Goal: Information Seeking & Learning: Understand process/instructions

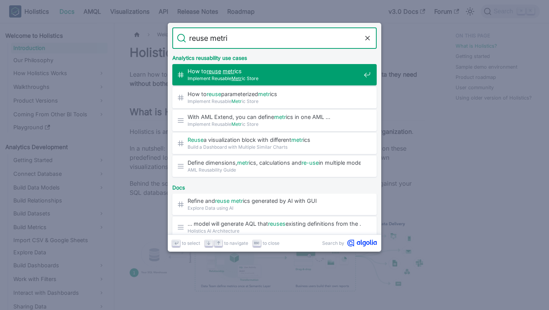
type input "reuse metric"
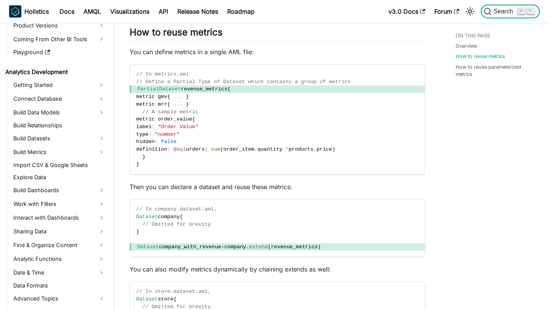
scroll to position [155, 0]
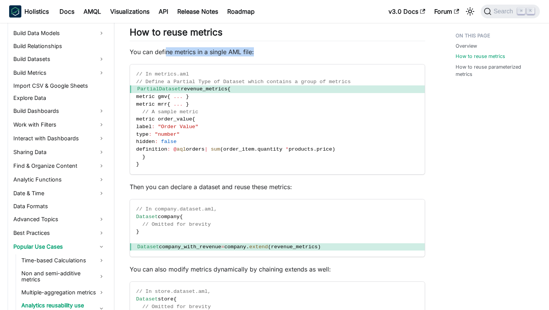
drag, startPoint x: 166, startPoint y: 55, endPoint x: 258, endPoint y: 55, distance: 91.6
click at [258, 55] on p "You can define metrics in a single AML file:" at bounding box center [278, 51] width 296 height 9
drag, startPoint x: 179, startPoint y: 192, endPoint x: 245, endPoint y: 190, distance: 66.0
click at [245, 190] on p "Then you can declare a dataset and reuse these metrics:" at bounding box center [278, 186] width 296 height 9
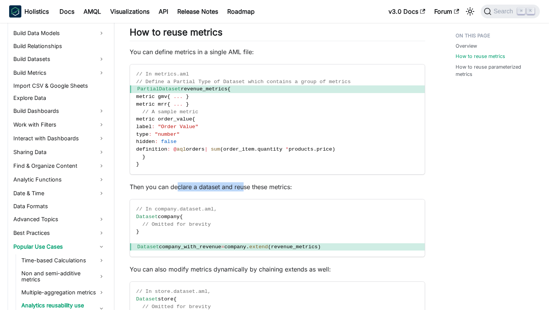
click at [245, 190] on p "Then you can declare a dataset and reuse these metrics:" at bounding box center [278, 186] width 296 height 9
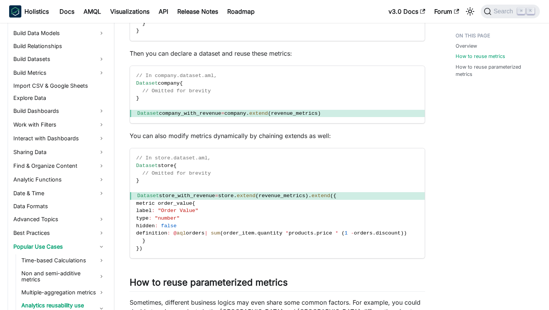
scroll to position [298, 0]
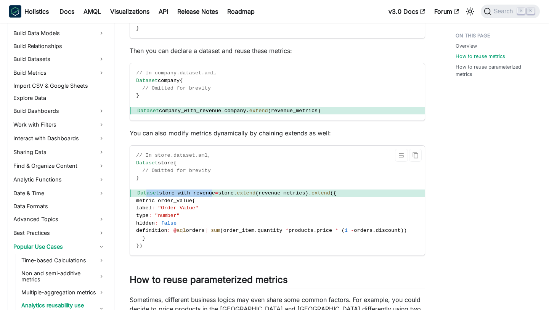
drag, startPoint x: 146, startPoint y: 193, endPoint x: 217, endPoint y: 190, distance: 71.4
click at [217, 190] on span "Dataset store_with_revenue = store . extend ( revenue_metrics ) . extend ( {" at bounding box center [277, 194] width 295 height 8
click at [215, 190] on span "store_with_revenue" at bounding box center [187, 193] width 56 height 6
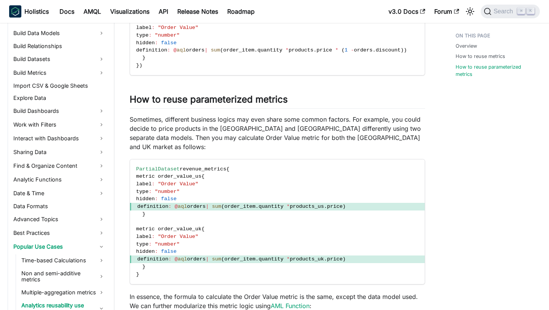
scroll to position [483, 0]
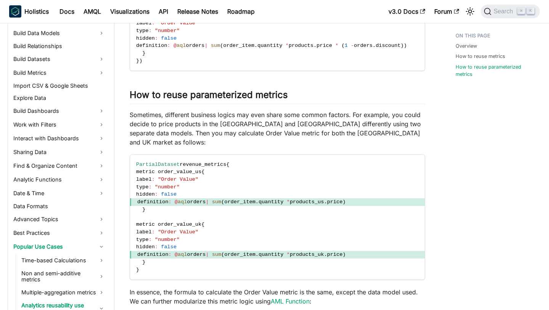
click at [218, 121] on p "Sometimes, different business logics may even share some common factors. For ex…" at bounding box center [278, 128] width 296 height 37
drag, startPoint x: 167, startPoint y: 193, endPoint x: 254, endPoint y: 193, distance: 87.0
click at [254, 198] on span "definition : @ aql orders | sum ( order_item . quantity * products_us . price )" at bounding box center [277, 202] width 295 height 8
click at [254, 199] on span "order_item" at bounding box center [240, 202] width 31 height 6
drag, startPoint x: 169, startPoint y: 193, endPoint x: 221, endPoint y: 193, distance: 51.9
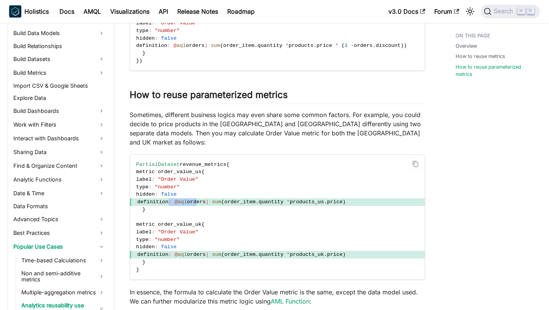
click at [221, 198] on span "definition : @ aql orders | sum ( order_item . quantity * products_us . price )" at bounding box center [277, 202] width 295 height 8
click at [206, 199] on span "orders" at bounding box center [196, 202] width 19 height 6
click at [195, 111] on p "Sometimes, different business logics may even share some common factors. For ex…" at bounding box center [278, 128] width 296 height 37
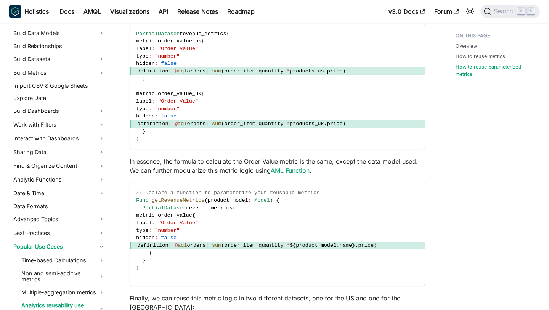
scroll to position [657, 0]
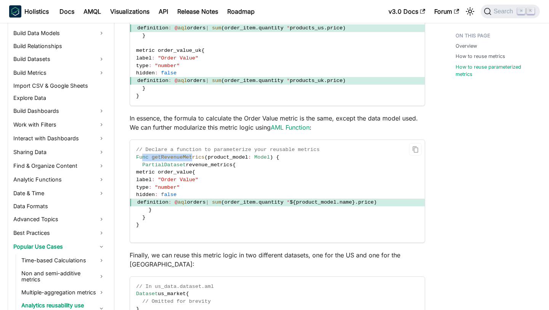
drag, startPoint x: 143, startPoint y: 149, endPoint x: 193, endPoint y: 149, distance: 50.0
click at [193, 155] on span "Func getRevenueMetrics ( product_model : Model ) {" at bounding box center [207, 158] width 143 height 6
click at [193, 155] on span "getRevenueMetrics" at bounding box center [178, 158] width 53 height 6
drag, startPoint x: 212, startPoint y: 149, endPoint x: 235, endPoint y: 149, distance: 22.5
click at [235, 155] on span "product_model" at bounding box center [228, 158] width 40 height 6
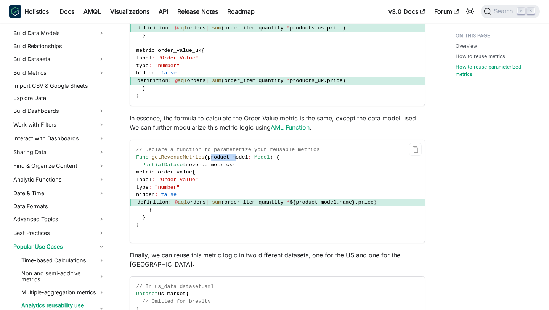
click at [253, 155] on span at bounding box center [252, 158] width 3 height 6
drag, startPoint x: 179, startPoint y: 195, endPoint x: 260, endPoint y: 195, distance: 80.5
click at [260, 199] on span "definition : @ aql orders | sum ( order_item . quantity * $ { product_model . n…" at bounding box center [277, 203] width 295 height 8
click at [256, 200] on span "order_item" at bounding box center [240, 203] width 31 height 6
drag, startPoint x: 242, startPoint y: 195, endPoint x: 306, endPoint y: 195, distance: 64.1
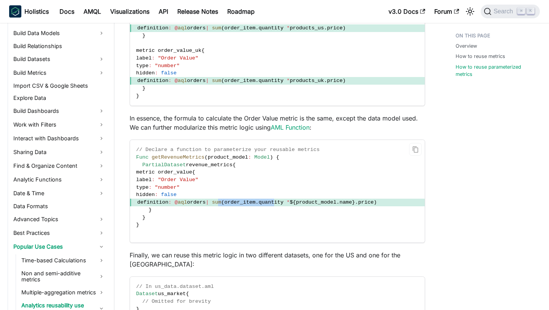
click at [306, 199] on span "definition : @ aql orders | sum ( order_item . quantity * $ { product_model . n…" at bounding box center [277, 203] width 295 height 8
click at [283, 200] on span "quantity" at bounding box center [271, 203] width 25 height 6
click at [315, 122] on p "In essence, the formula to calculate the Order Value metric is the same, except…" at bounding box center [278, 123] width 296 height 18
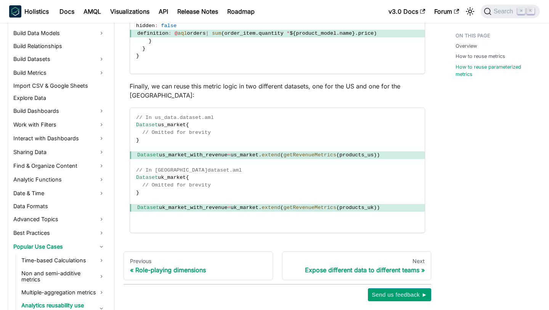
scroll to position [827, 0]
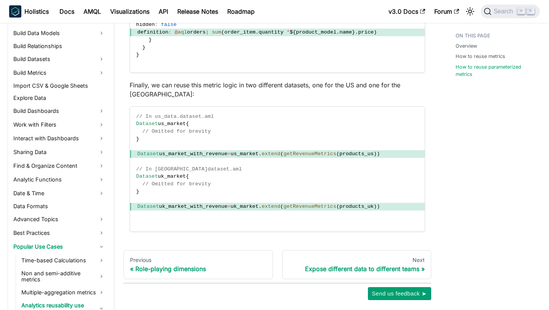
drag, startPoint x: 232, startPoint y: 82, endPoint x: 265, endPoint y: 82, distance: 33.6
click at [277, 151] on span "extend" at bounding box center [271, 154] width 19 height 6
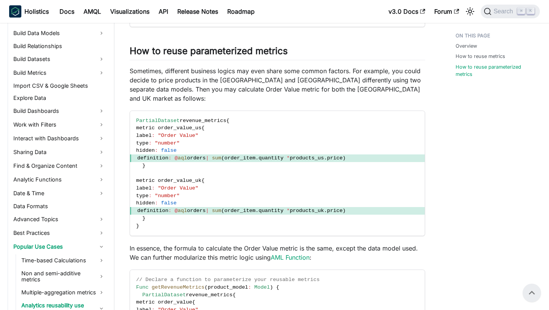
scroll to position [505, 0]
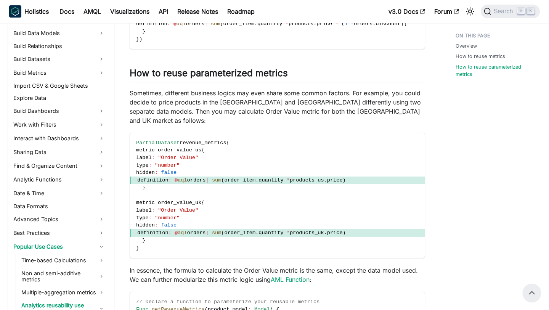
click at [246, 99] on p "Sometimes, different business logics may even share some common factors. For ex…" at bounding box center [278, 107] width 296 height 37
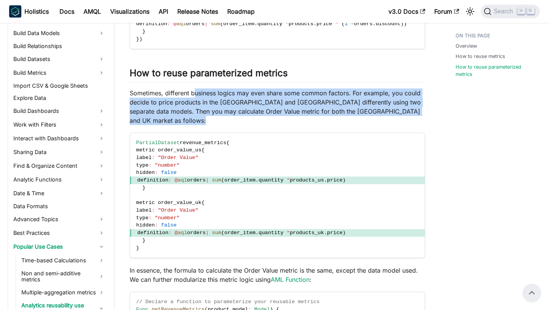
drag, startPoint x: 196, startPoint y: 94, endPoint x: 303, endPoint y: 117, distance: 109.2
click at [304, 117] on div "Implement Reusable Metric Store Overview ​ With AML Extend , you can define met…" at bounding box center [278, 53] width 296 height 1003
click at [303, 117] on div "Implement Reusable Metric Store Overview ​ With AML Extend , you can define met…" at bounding box center [278, 53] width 296 height 1003
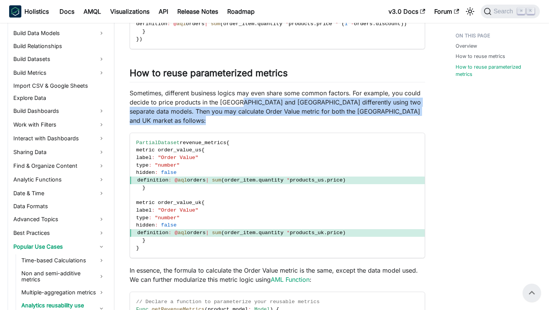
drag, startPoint x: 350, startPoint y: 118, endPoint x: 239, endPoint y: 99, distance: 113.0
click at [239, 99] on div "Implement Reusable Metric Store Overview ​ With AML Extend , you can define met…" at bounding box center [278, 53] width 296 height 1003
click at [239, 99] on p "Sometimes, different business logics may even share some common factors. For ex…" at bounding box center [278, 107] width 296 height 37
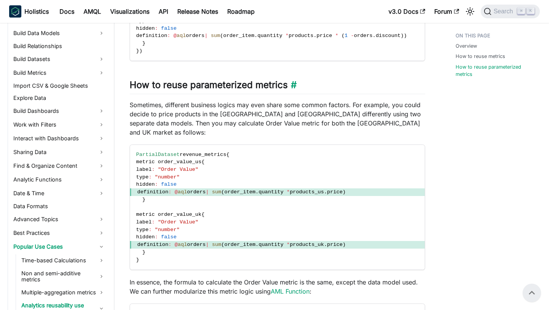
scroll to position [491, 0]
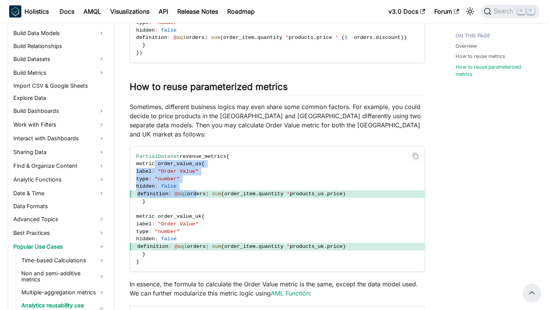
drag, startPoint x: 157, startPoint y: 155, endPoint x: 217, endPoint y: 187, distance: 67.8
click at [217, 187] on code "PartialDataset revenue_metrics { metric order_value_us { label : "Order Value" …" at bounding box center [277, 209] width 295 height 125
click at [206, 191] on span "orders" at bounding box center [196, 194] width 19 height 6
drag, startPoint x: 294, startPoint y: 182, endPoint x: 179, endPoint y: 155, distance: 118.0
click at [179, 155] on code "PartialDataset revenue_metrics { metric order_value_us { label : "Order Value" …" at bounding box center [277, 209] width 295 height 125
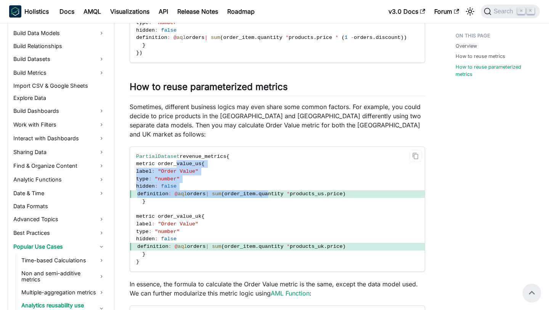
click at [179, 161] on span "metric order_value_us" at bounding box center [168, 164] width 65 height 6
drag, startPoint x: 177, startPoint y: 155, endPoint x: 290, endPoint y: 188, distance: 117.7
click at [290, 188] on code "PartialDataset revenue_metrics { metric order_value_us { label : "Order Value" …" at bounding box center [277, 209] width 295 height 125
drag, startPoint x: 337, startPoint y: 182, endPoint x: 142, endPoint y: 155, distance: 196.9
click at [142, 155] on code "PartialDataset revenue_metrics { metric order_value_us { label : "Order Value" …" at bounding box center [277, 209] width 295 height 125
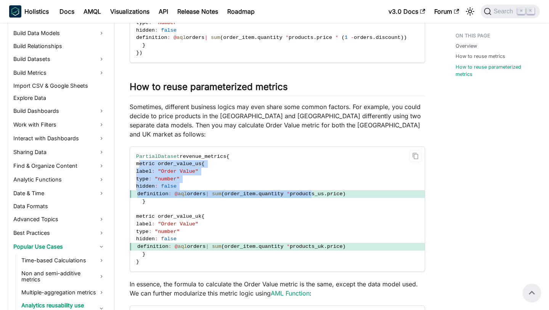
click at [142, 161] on span "metric order_value_us" at bounding box center [168, 164] width 65 height 6
drag, startPoint x: 142, startPoint y: 155, endPoint x: 377, endPoint y: 191, distance: 237.1
click at [377, 192] on code "PartialDataset revenue_metrics { metric order_value_us { label : "Order Value" …" at bounding box center [277, 209] width 295 height 125
click at [377, 191] on code "PartialDataset revenue_metrics { metric order_value_us { label : "Order Value" …" at bounding box center [277, 209] width 295 height 125
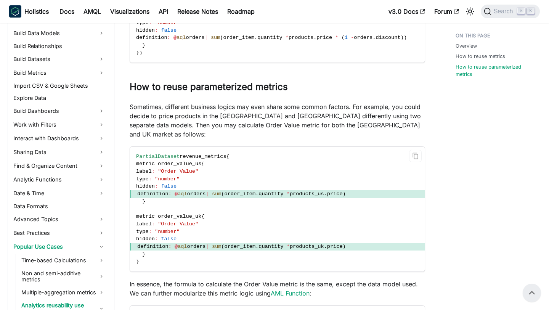
click at [283, 191] on span "quantity" at bounding box center [271, 194] width 25 height 6
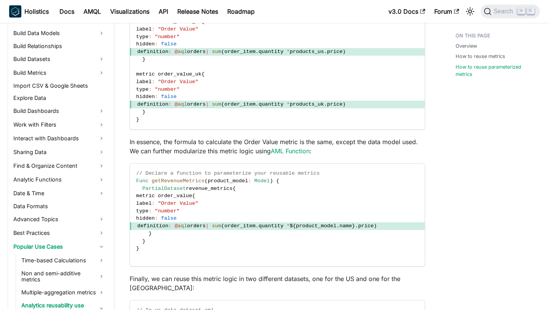
scroll to position [636, 0]
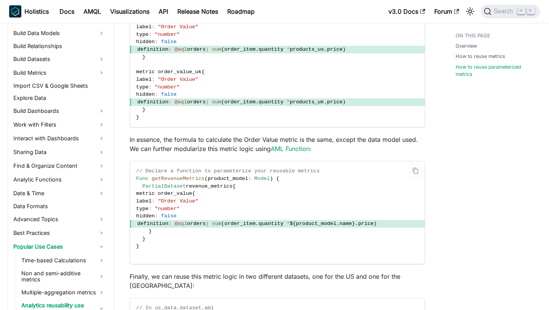
click at [167, 176] on span "getRevenueMetrics" at bounding box center [178, 179] width 53 height 6
click at [155, 184] on span "PartialDataset" at bounding box center [163, 187] width 43 height 6
click at [256, 221] on span "order_item" at bounding box center [240, 224] width 31 height 6
click at [325, 221] on span "product_model" at bounding box center [316, 224] width 40 height 6
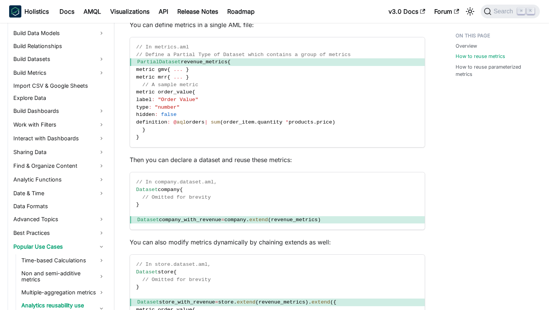
scroll to position [194, 0]
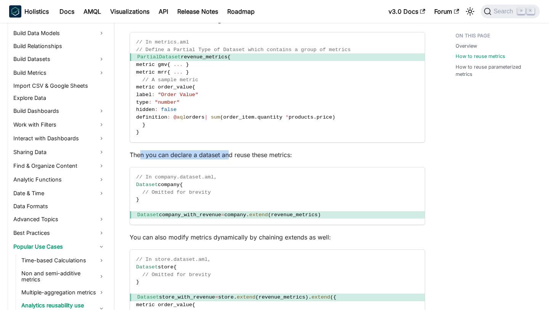
drag, startPoint x: 141, startPoint y: 154, endPoint x: 228, endPoint y: 154, distance: 87.4
click at [228, 154] on p "Then you can declare a dataset and reuse these metrics:" at bounding box center [278, 154] width 296 height 9
drag, startPoint x: 203, startPoint y: 154, endPoint x: 268, endPoint y: 154, distance: 65.2
click at [268, 154] on p "Then you can declare a dataset and reuse these metrics:" at bounding box center [278, 154] width 296 height 9
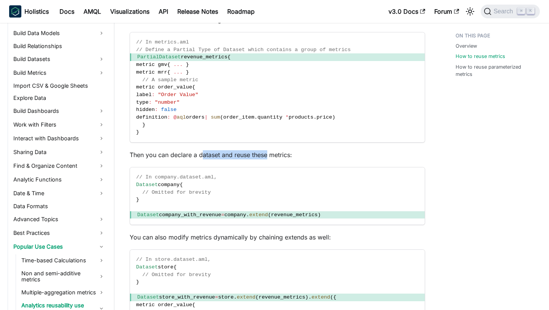
click at [268, 154] on p "Then you can declare a dataset and reuse these metrics:" at bounding box center [278, 154] width 296 height 9
drag, startPoint x: 250, startPoint y: 154, endPoint x: 284, endPoint y: 154, distance: 33.6
click at [284, 154] on p "Then you can declare a dataset and reuse these metrics:" at bounding box center [278, 154] width 296 height 9
click at [283, 154] on p "Then you can declare a dataset and reuse these metrics:" at bounding box center [278, 154] width 296 height 9
drag, startPoint x: 163, startPoint y: 217, endPoint x: 315, endPoint y: 217, distance: 151.9
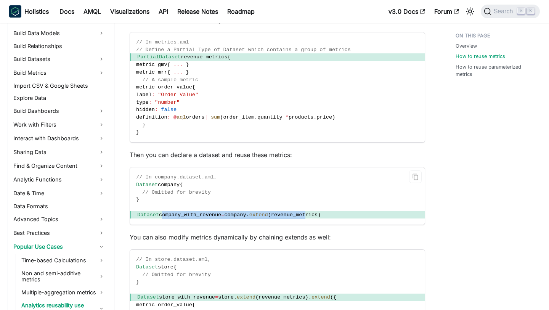
click at [315, 217] on span "Dataset company_with_revenue = company . extend ( revenue_metrics )" at bounding box center [277, 215] width 295 height 8
click at [315, 217] on span "revenue_metrics" at bounding box center [294, 215] width 47 height 6
drag, startPoint x: 187, startPoint y: 217, endPoint x: 280, endPoint y: 217, distance: 92.3
click at [280, 217] on span "Dataset company_with_revenue = company . extend ( revenue_metrics )" at bounding box center [277, 215] width 295 height 8
click at [271, 217] on span "(" at bounding box center [269, 215] width 3 height 6
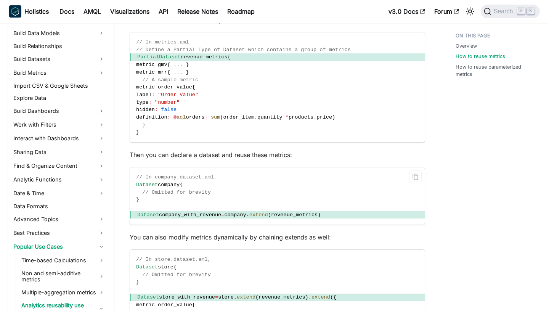
click at [271, 217] on span "(" at bounding box center [269, 215] width 3 height 6
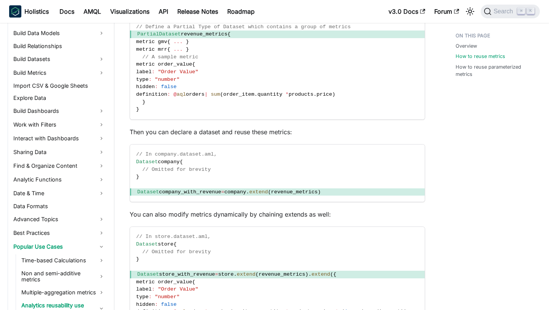
scroll to position [218, 0]
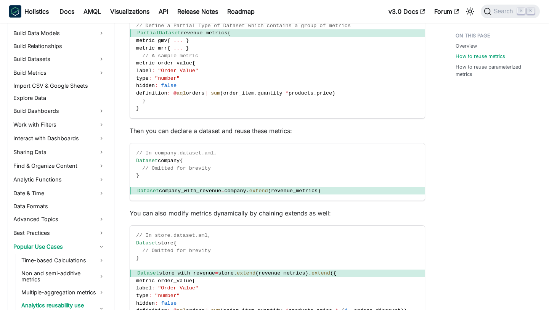
click at [238, 159] on code "// In company.dataset.aml, Dataset company { // Omitted for brevity } Dataset c…" at bounding box center [277, 171] width 295 height 57
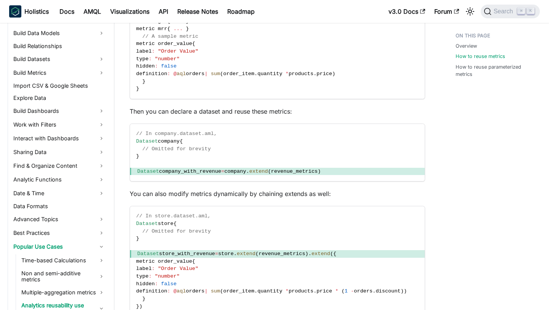
scroll to position [238, 0]
